Goal: Use online tool/utility: Utilize a website feature to perform a specific function

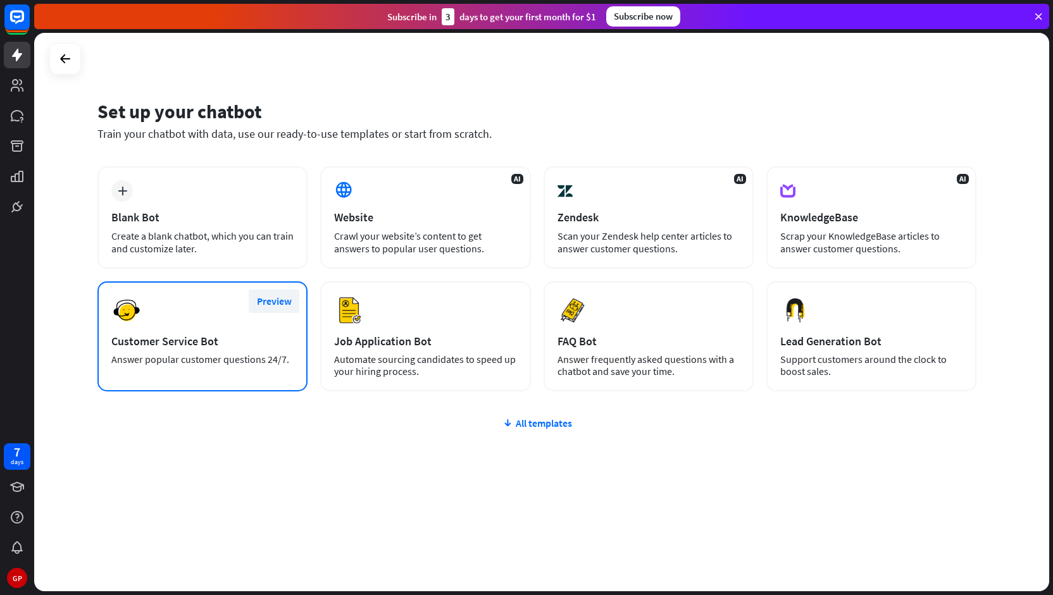
click at [278, 302] on button "Preview" at bounding box center [274, 301] width 51 height 23
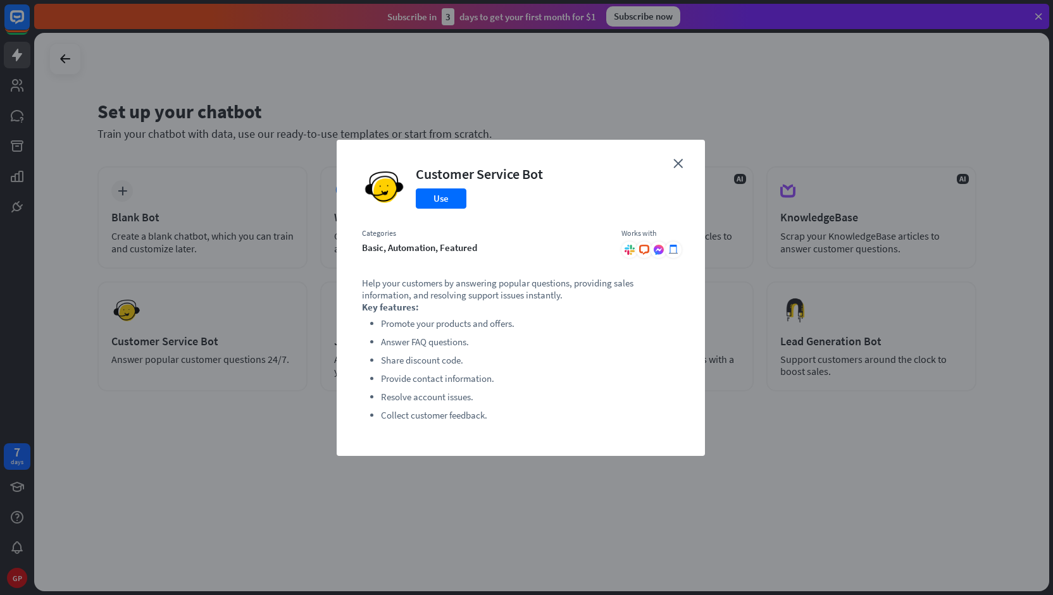
click at [679, 168] on div "close Customer Service Bot Use Categories basic, automation, featured Works wit…" at bounding box center [521, 298] width 368 height 316
click at [672, 159] on div "close Customer Service Bot Use Categories basic, automation, featured Works wit…" at bounding box center [521, 298] width 368 height 316
click at [678, 163] on icon "close" at bounding box center [677, 163] width 9 height 9
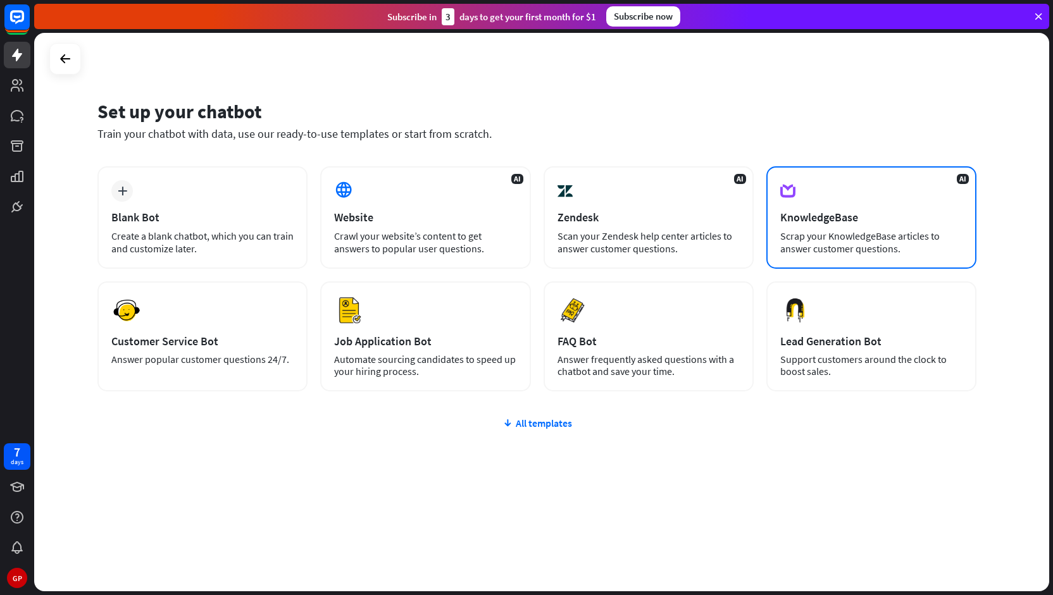
click at [818, 211] on div "KnowledgeBase" at bounding box center [871, 217] width 182 height 15
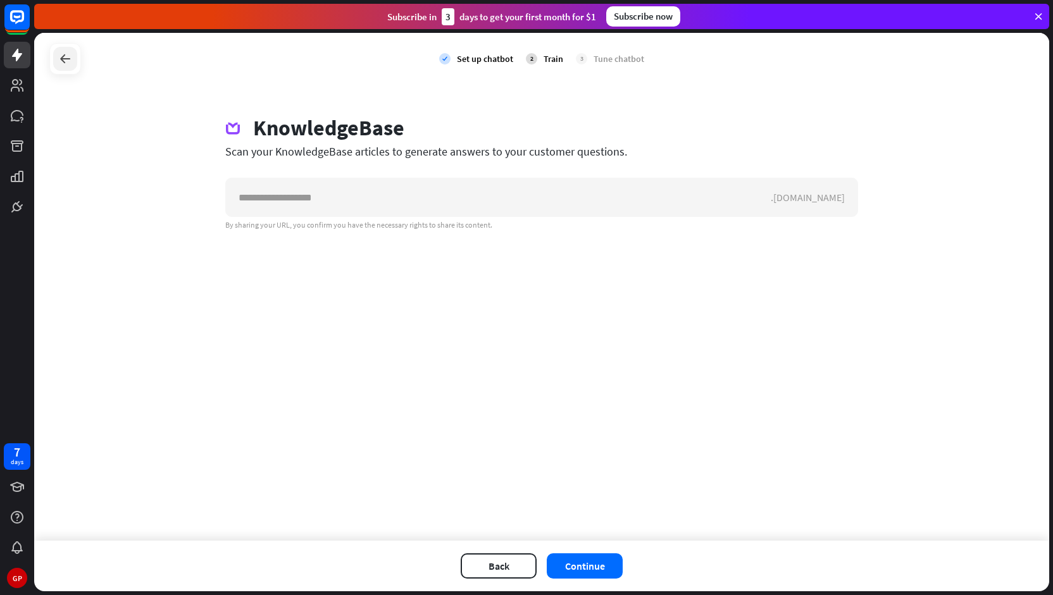
click at [63, 60] on icon at bounding box center [65, 58] width 15 height 15
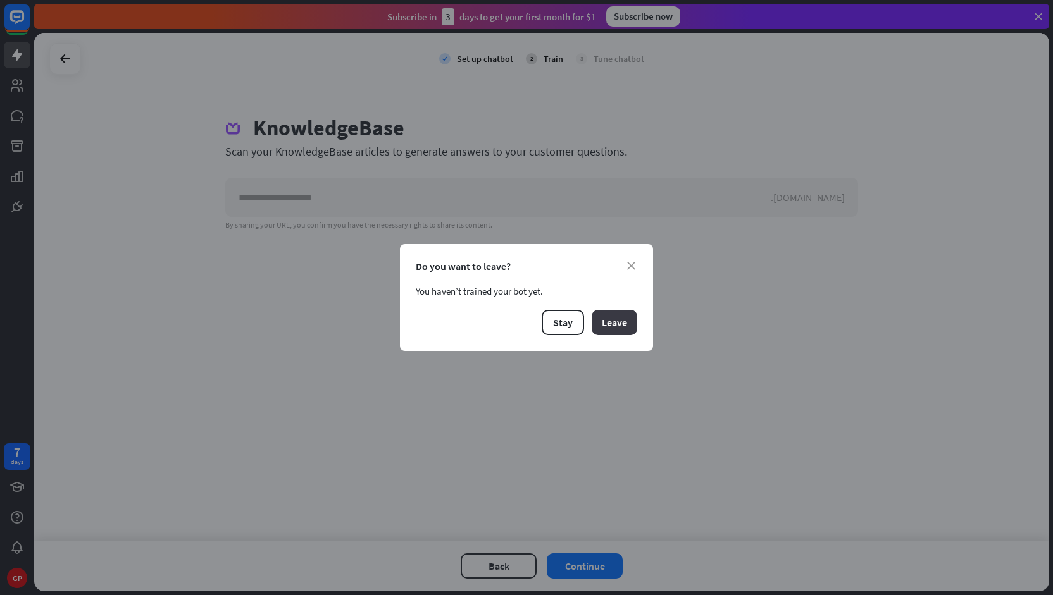
click at [612, 323] on button "Leave" at bounding box center [615, 322] width 46 height 25
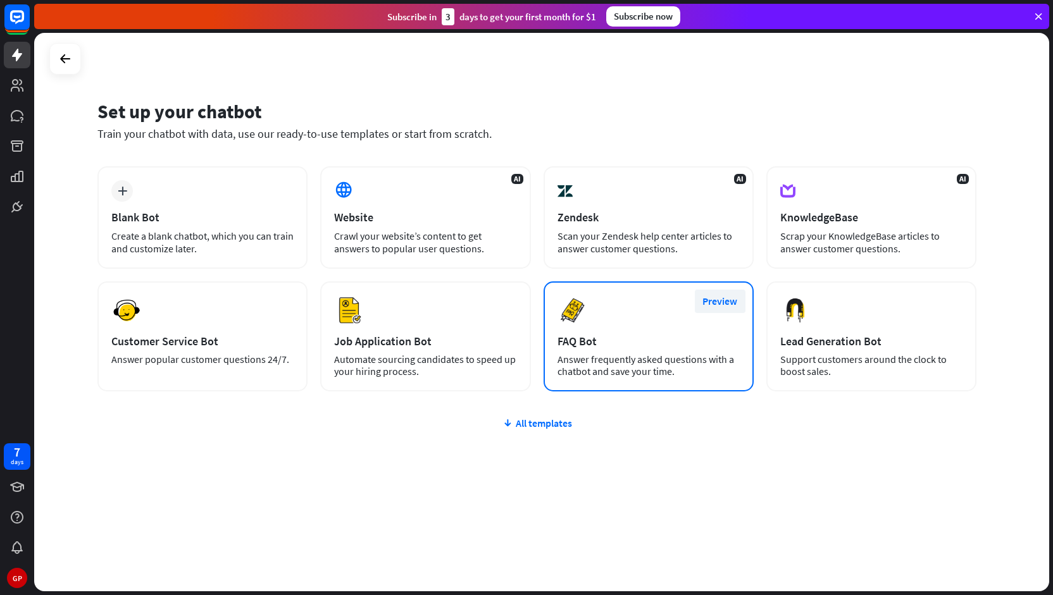
click at [719, 303] on button "Preview" at bounding box center [720, 301] width 51 height 23
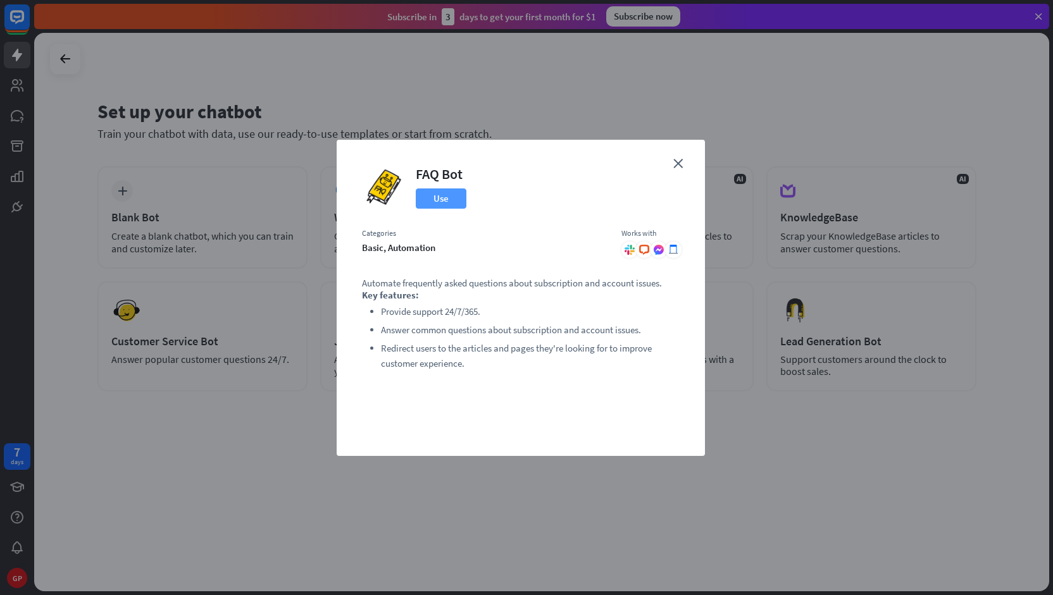
click at [434, 204] on button "Use" at bounding box center [441, 199] width 51 height 20
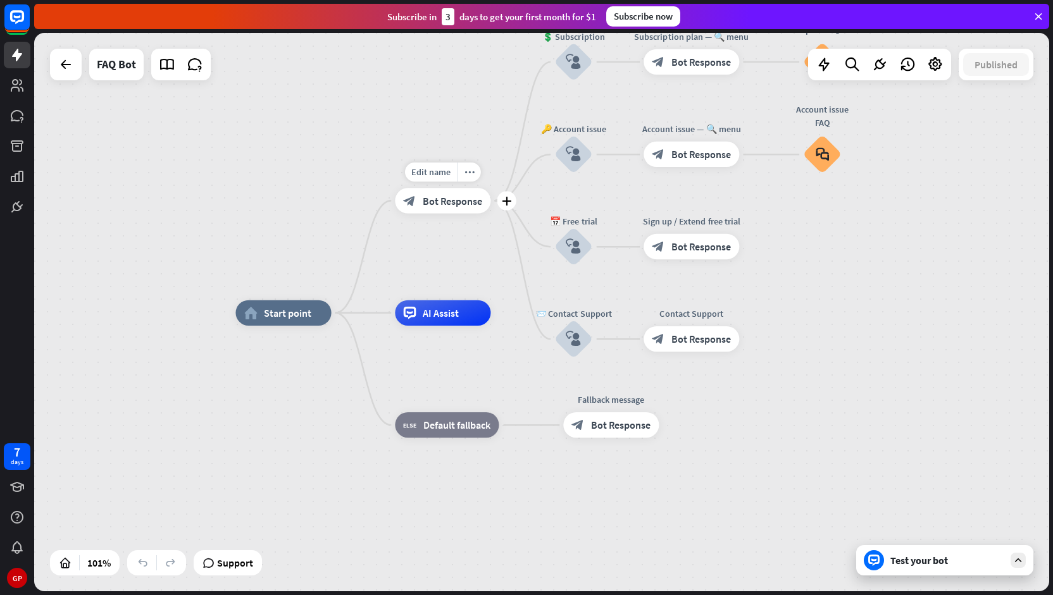
click at [444, 197] on span "Bot Response" at bounding box center [453, 200] width 60 height 13
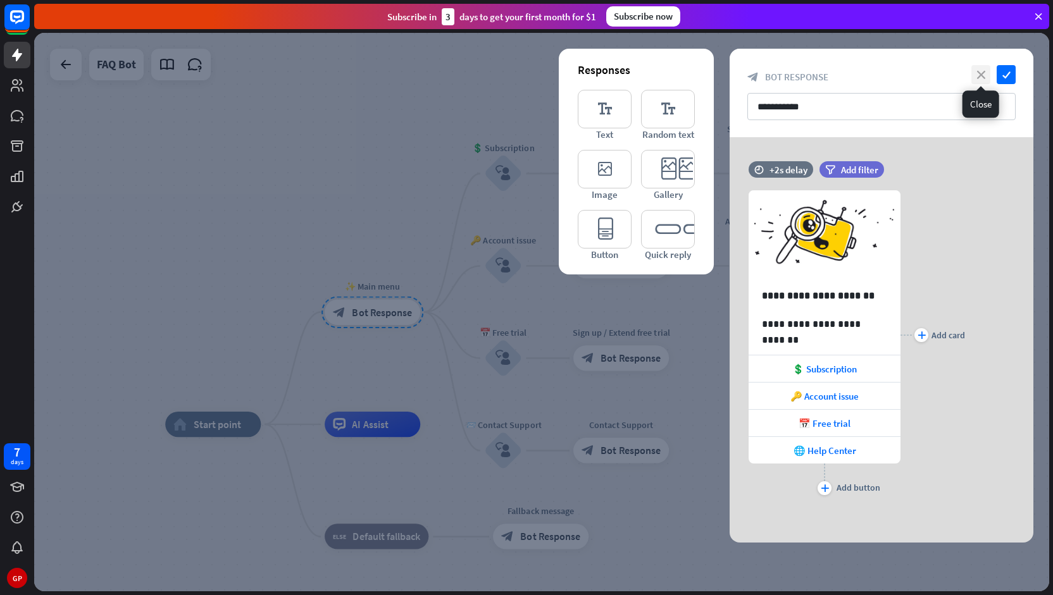
click at [980, 79] on icon "close" at bounding box center [980, 74] width 19 height 19
